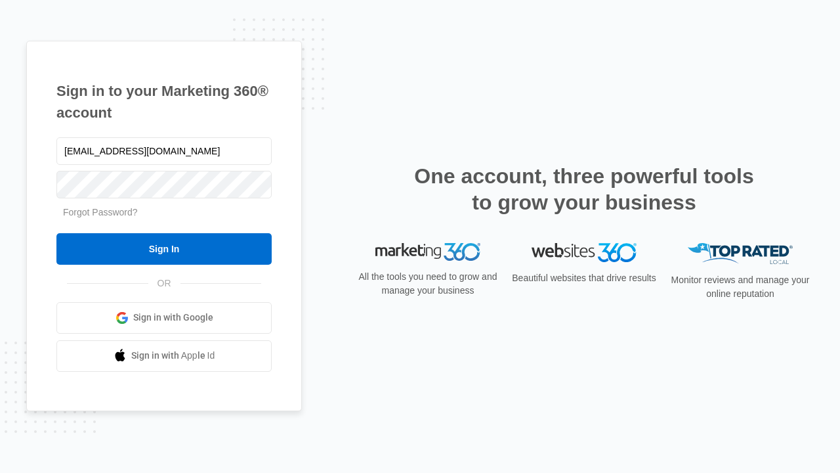
type input "[EMAIL_ADDRESS][DOMAIN_NAME]"
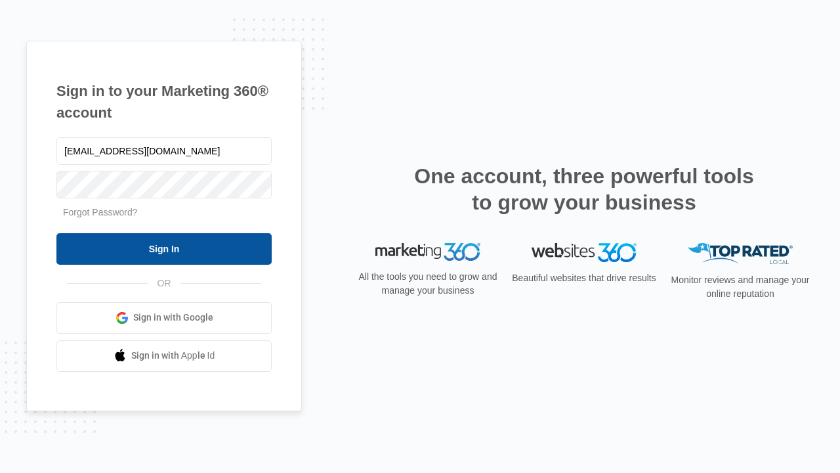
click at [164, 248] on input "Sign In" at bounding box center [163, 249] width 215 height 32
